Goal: Navigation & Orientation: Find specific page/section

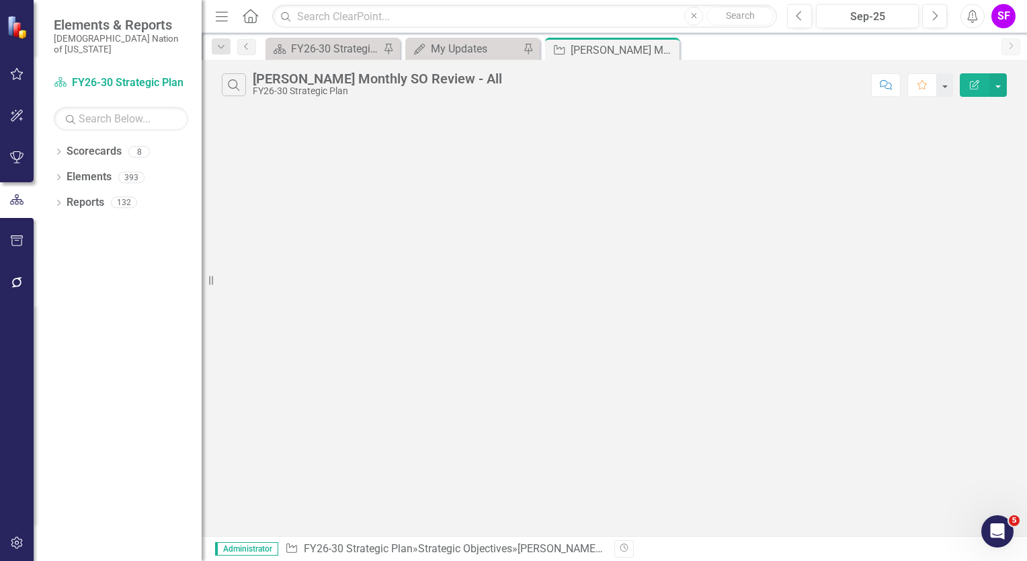
click at [216, 18] on icon "Menu" at bounding box center [221, 16] width 17 height 14
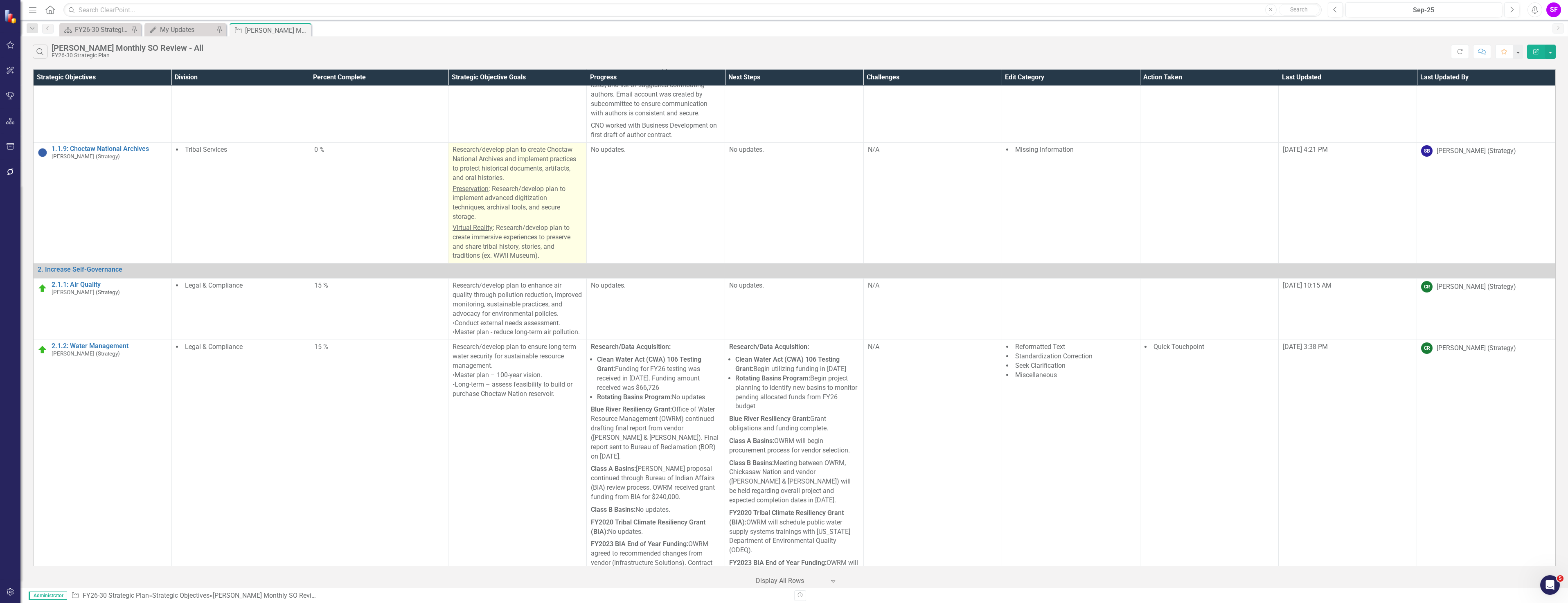
scroll to position [736, 0]
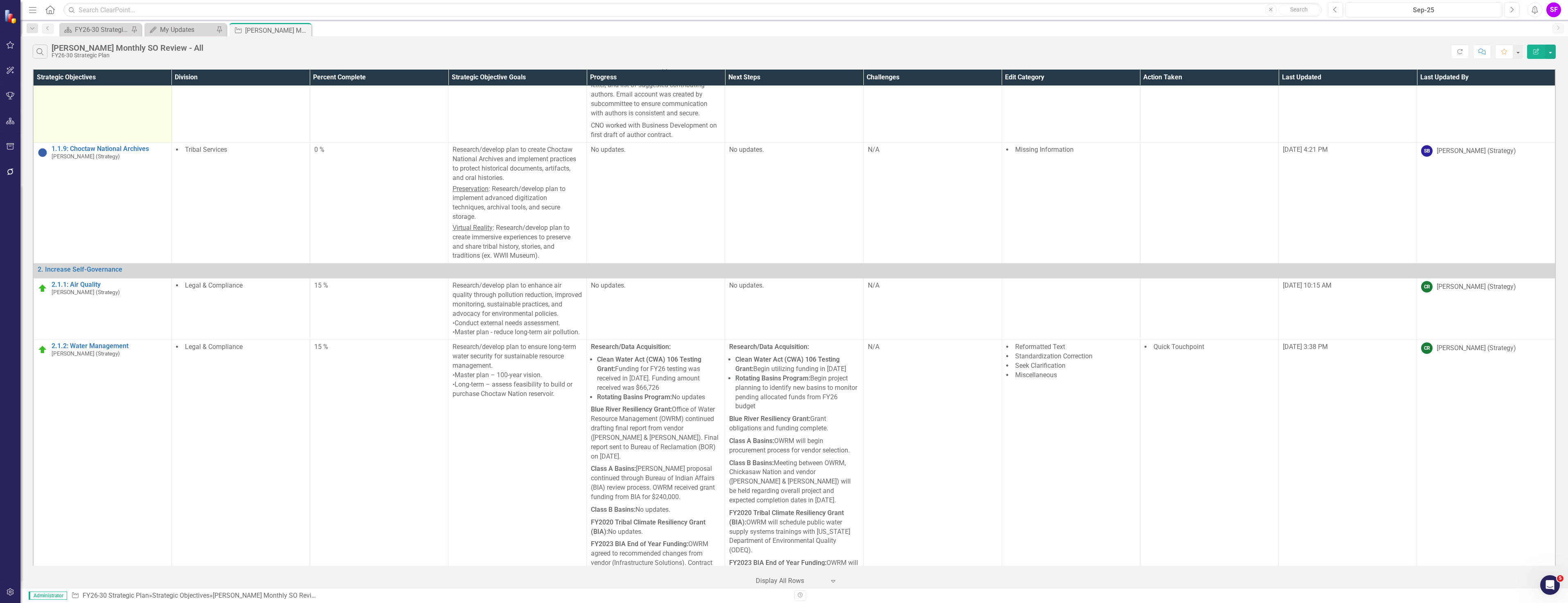
click at [119, 143] on td "1.1.8: Choctaw Nation History Book Mindi McGehee (Strategy) Link Map View Link …" at bounding box center [102, 67] width 138 height 152
click at [117, 143] on td "1.1.8: Choctaw Nation History Book Mindi McGehee (Strategy) Link Map View Link …" at bounding box center [102, 67] width 138 height 152
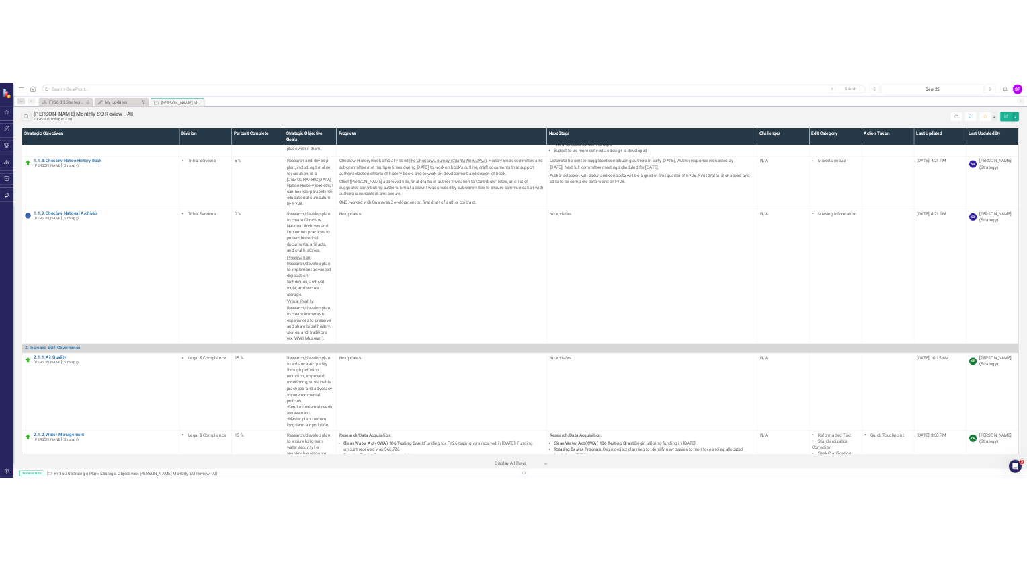
scroll to position [0, 0]
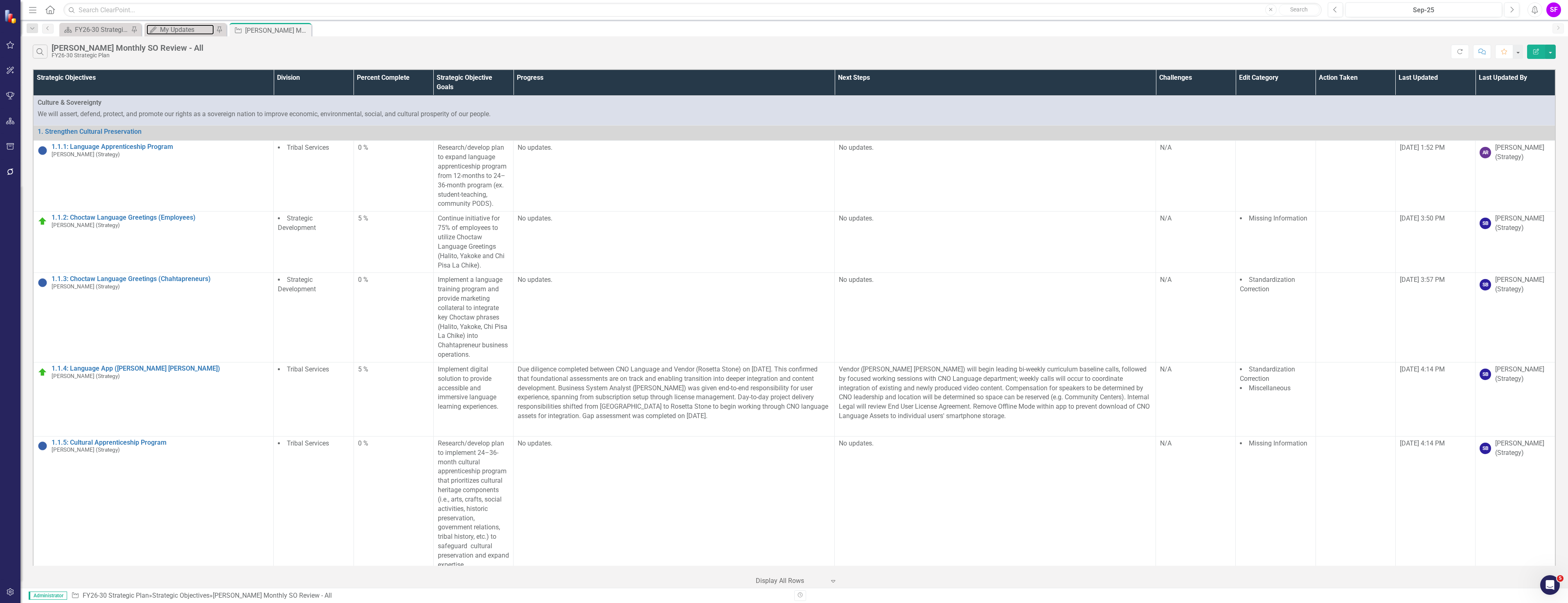
click at [186, 31] on div "My Updates" at bounding box center [187, 29] width 54 height 10
click at [100, 31] on div "FY26-30 Strategic Plan" at bounding box center [102, 29] width 54 height 10
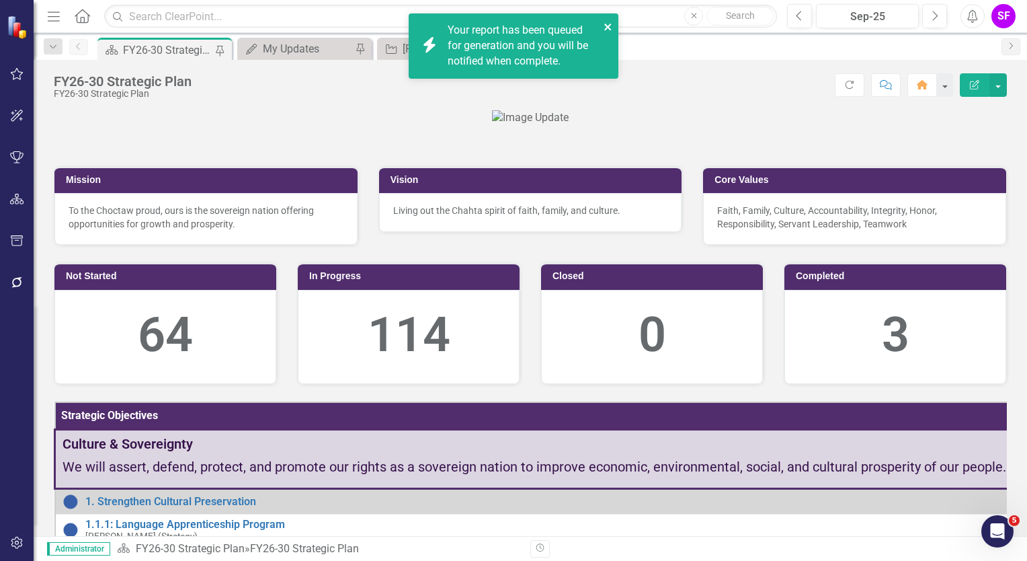
click at [608, 29] on icon "close" at bounding box center [608, 27] width 9 height 11
